Goal: Task Accomplishment & Management: Complete application form

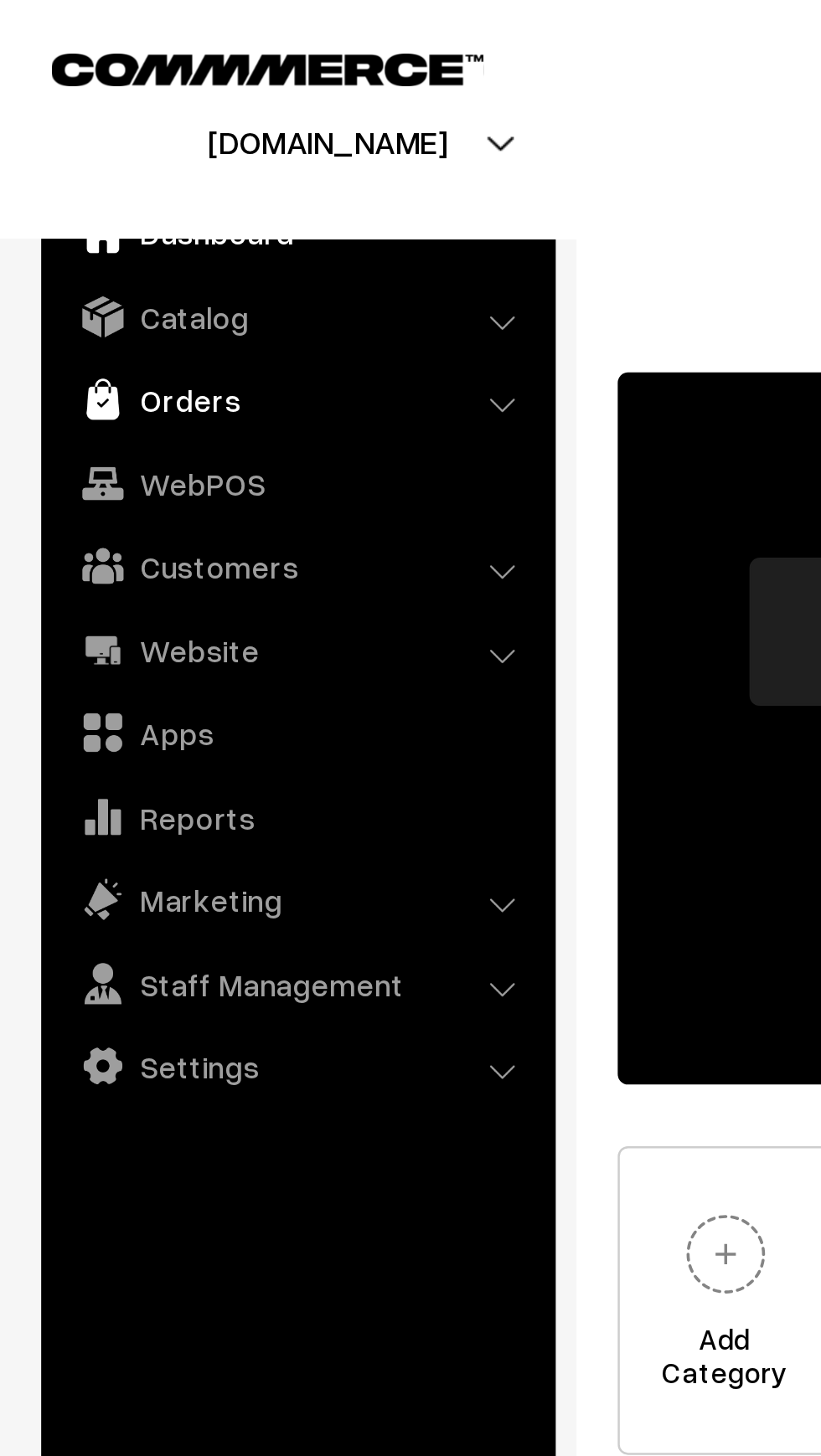
click at [92, 171] on link "Orders" at bounding box center [120, 162] width 199 height 30
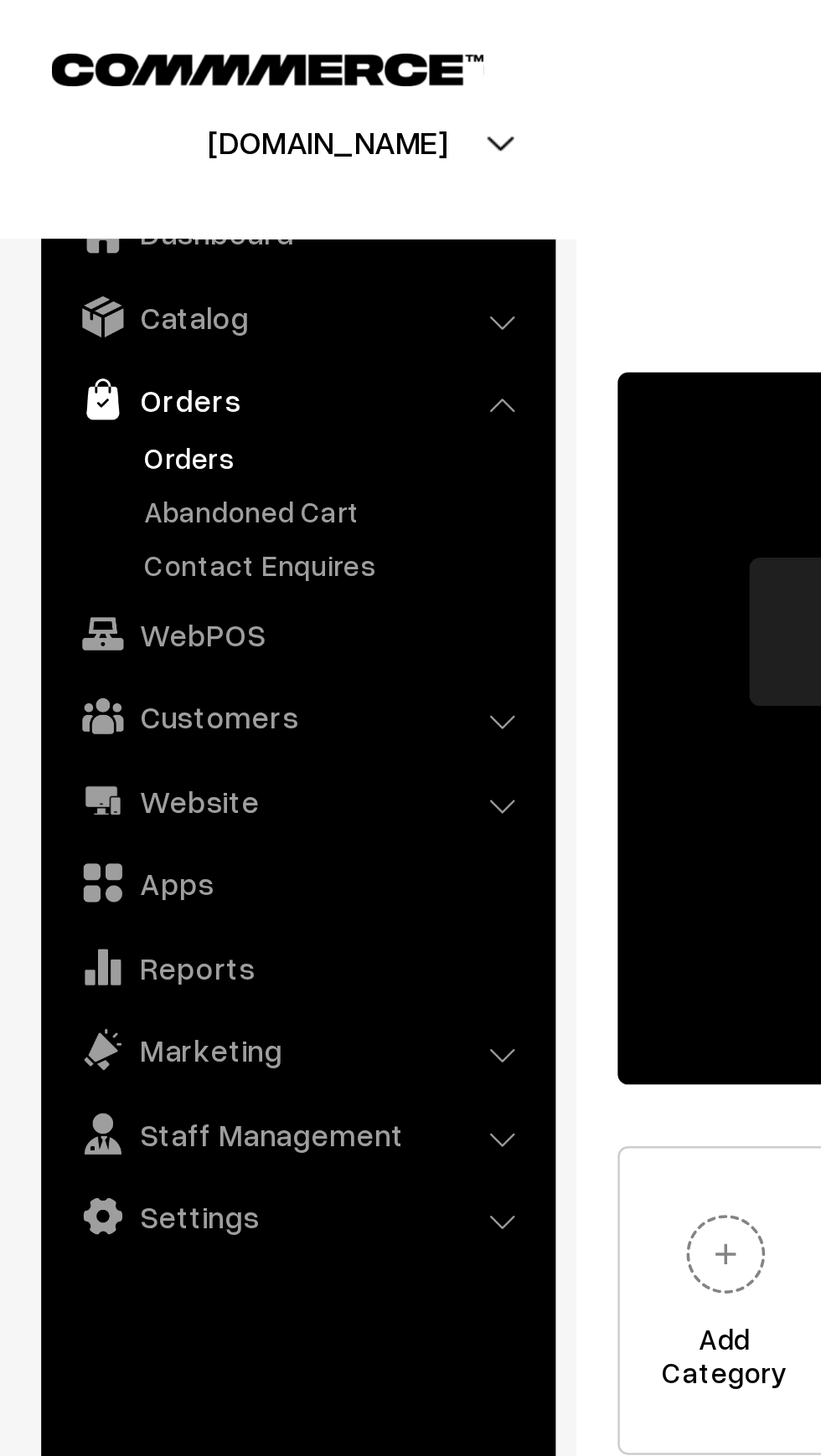
click at [91, 183] on link "Orders" at bounding box center [137, 186] width 166 height 18
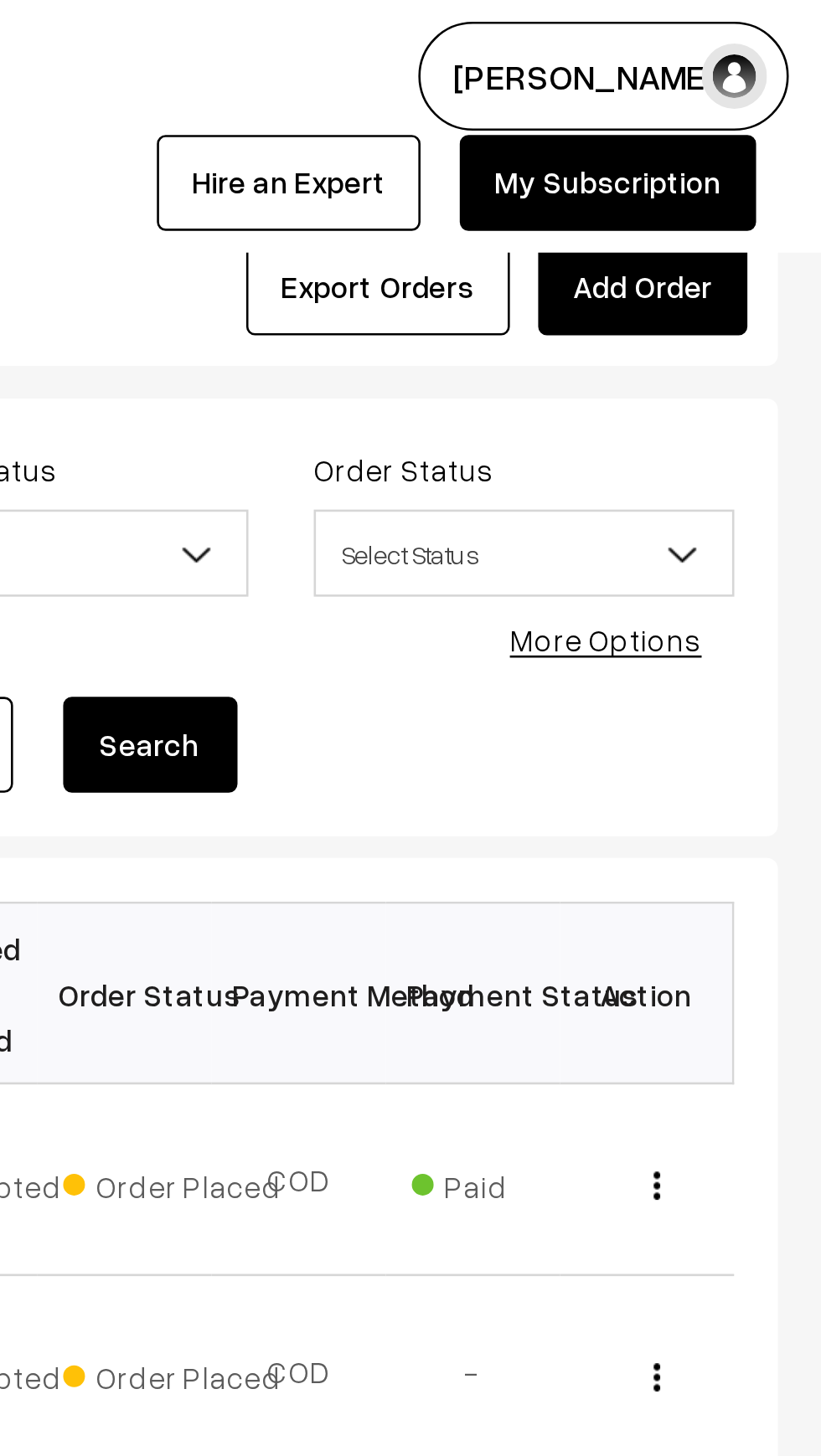
click at [743, 224] on span "Select Status" at bounding box center [707, 212] width 160 height 29
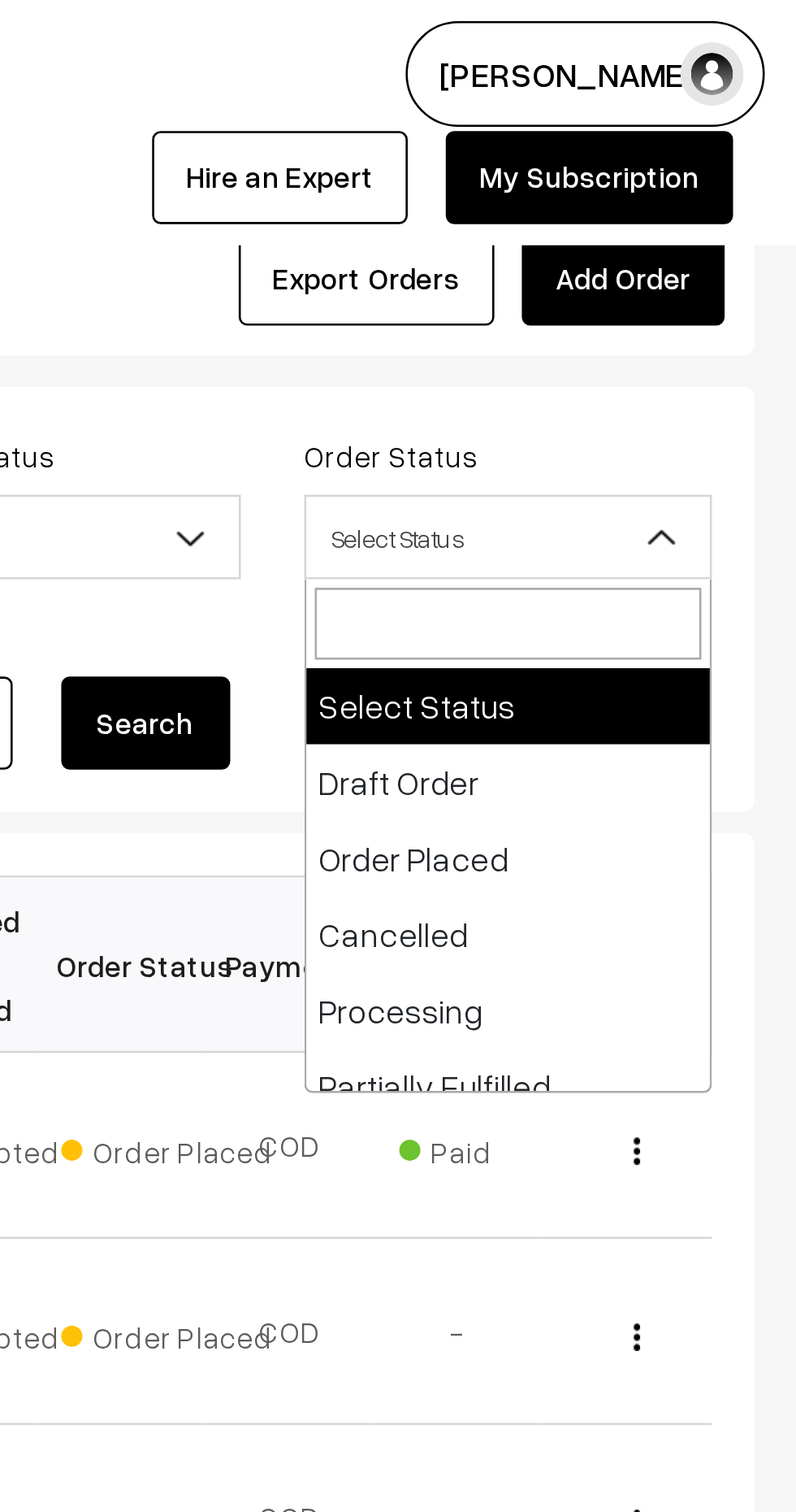
click at [737, 101] on link "Add Order" at bounding box center [730, 107] width 78 height 36
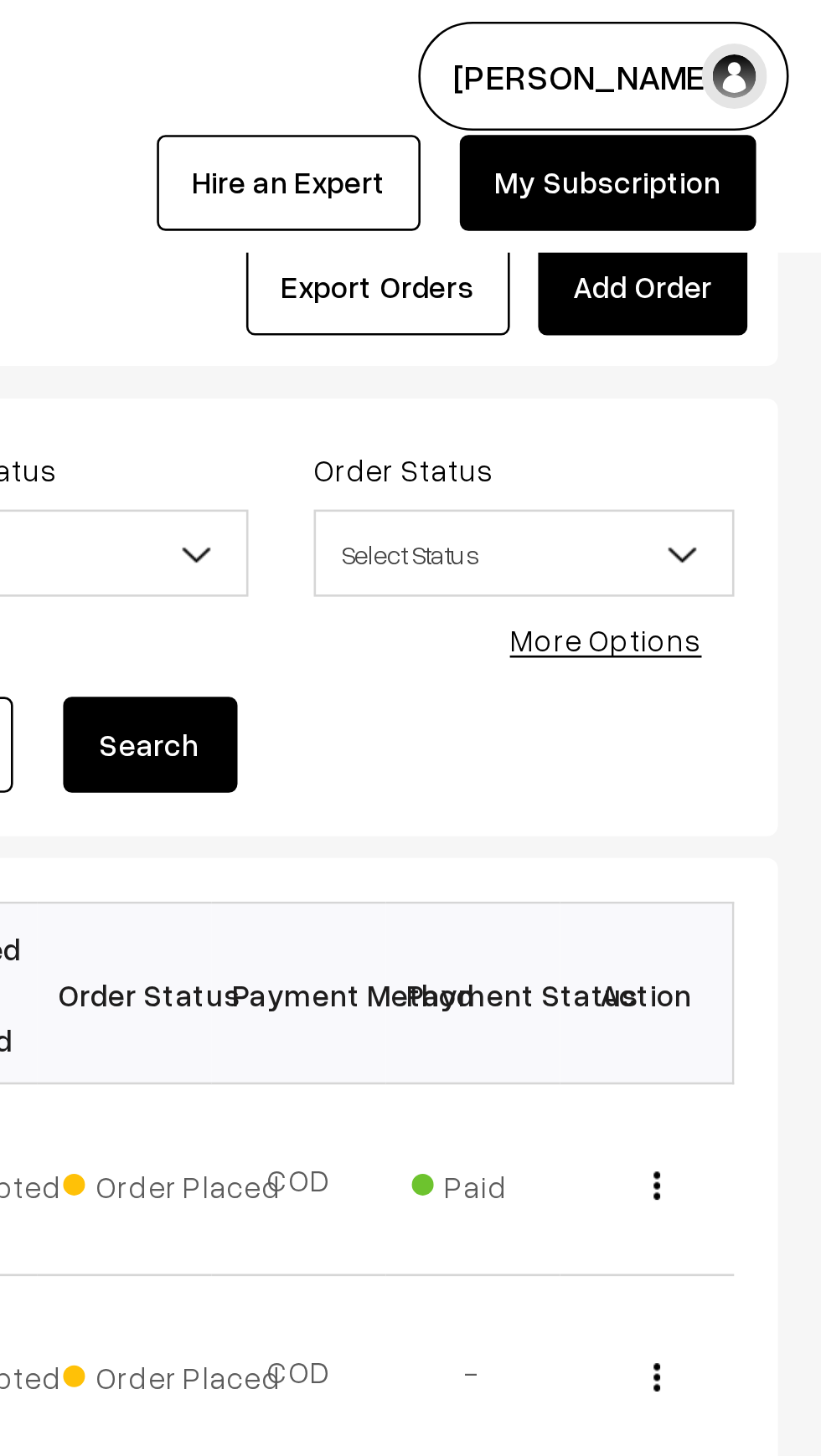
click at [783, 120] on link "Add Order" at bounding box center [753, 111] width 81 height 37
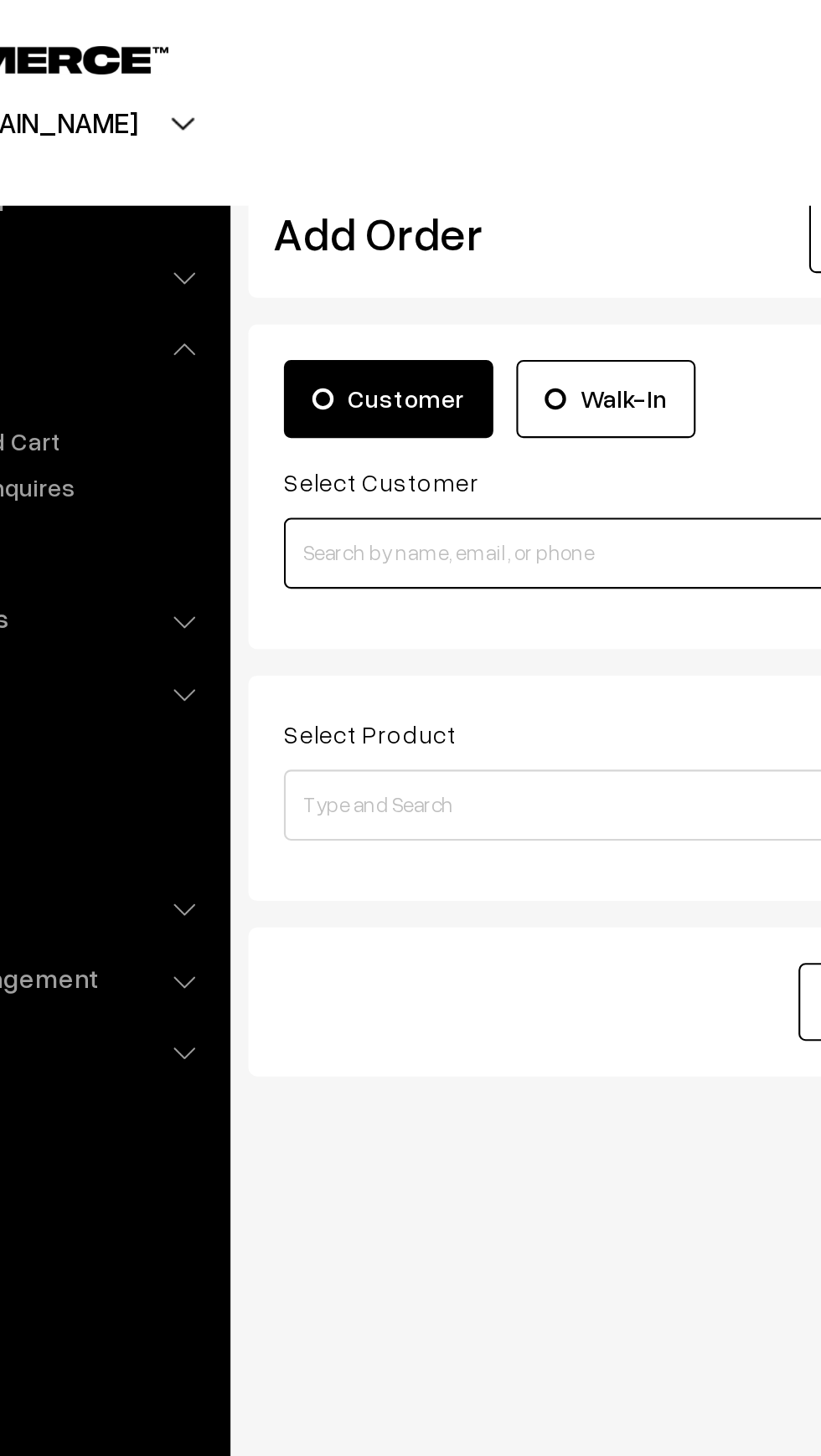
click at [320, 262] on input at bounding box center [463, 262] width 423 height 33
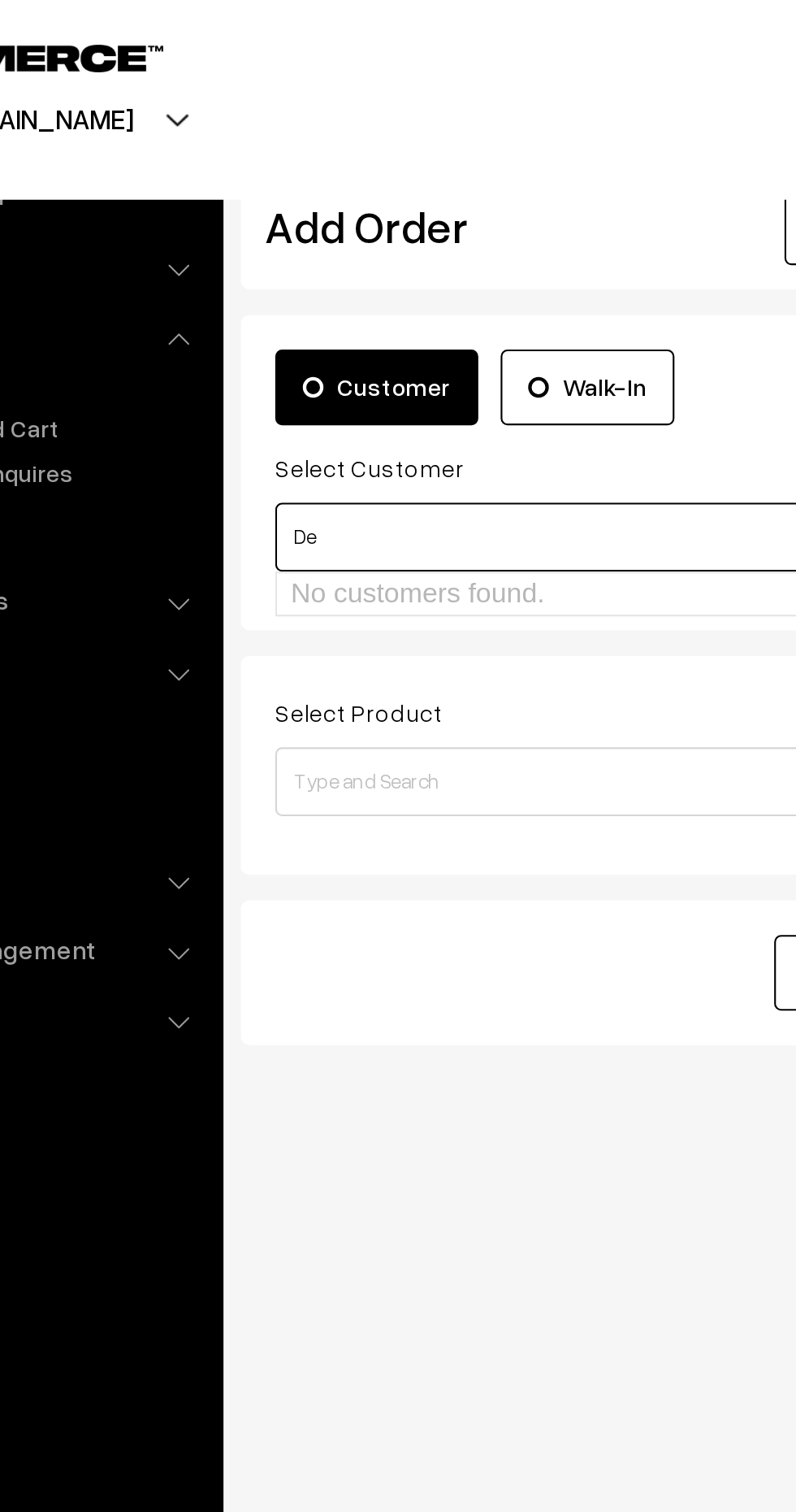
type input "D"
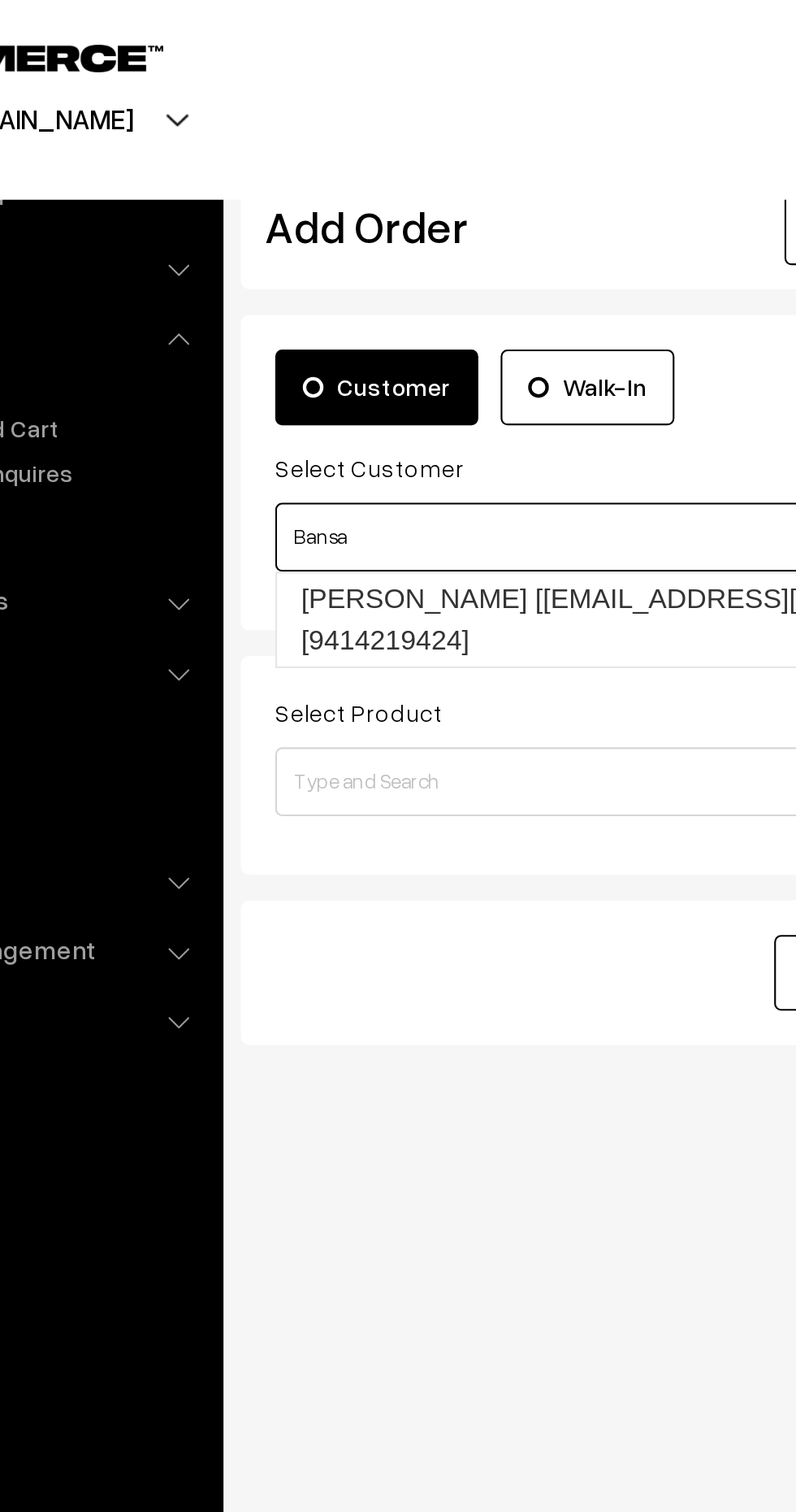
click at [345, 252] on input "Bansa" at bounding box center [449, 254] width 410 height 32
type input "B"
